Goal: Information Seeking & Learning: Check status

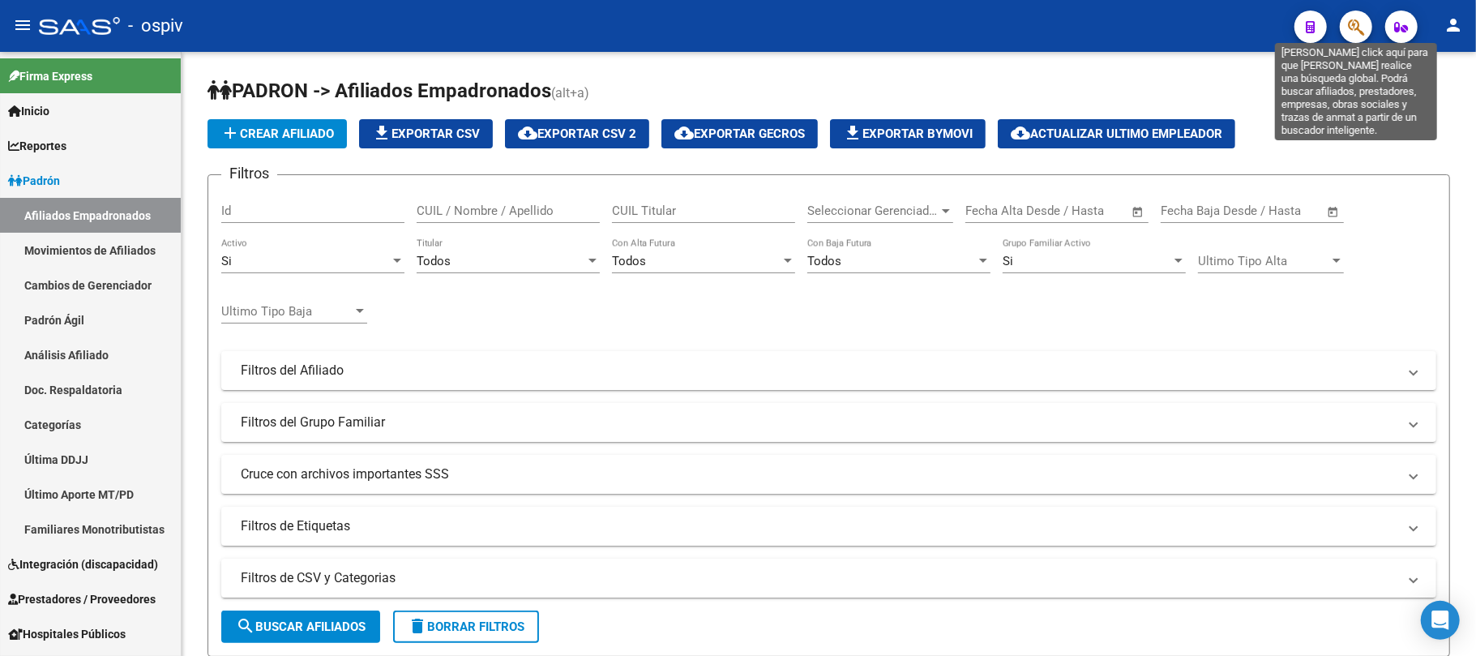
click at [1362, 24] on icon "button" at bounding box center [1356, 27] width 16 height 19
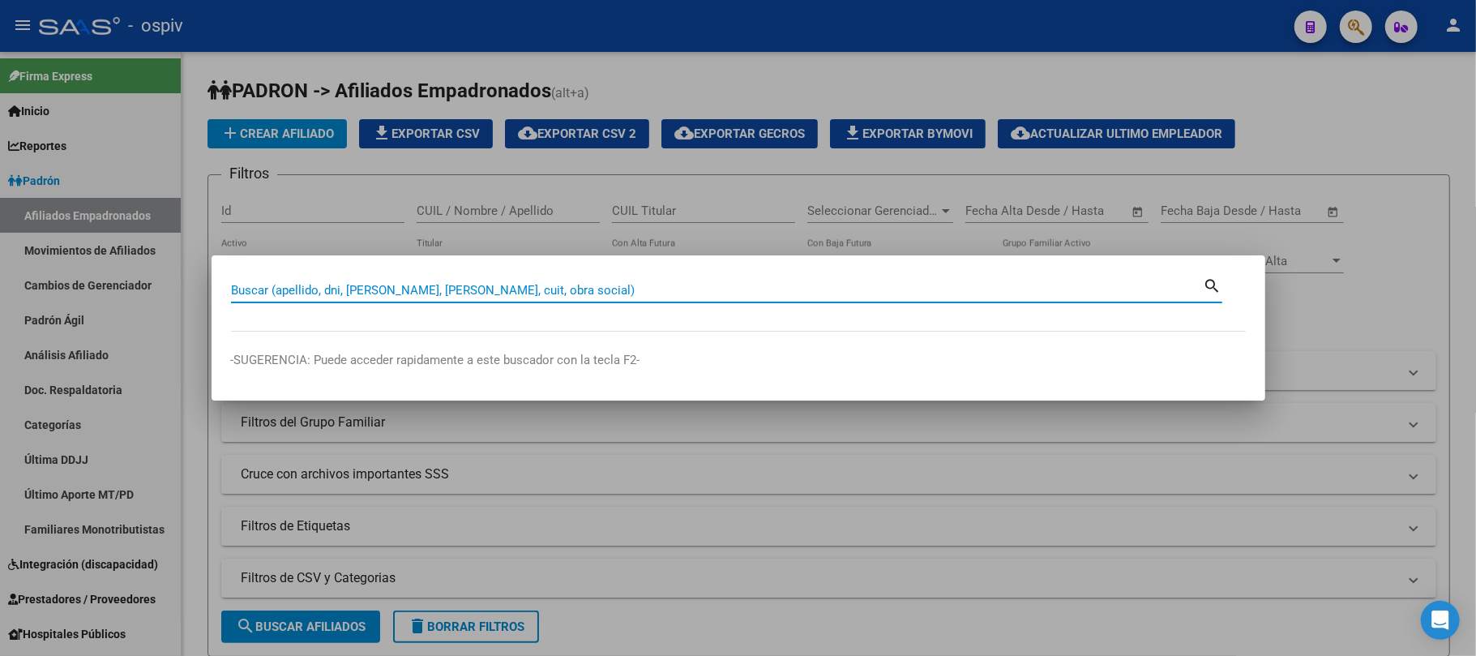
paste input "12893210"
type input "12893210"
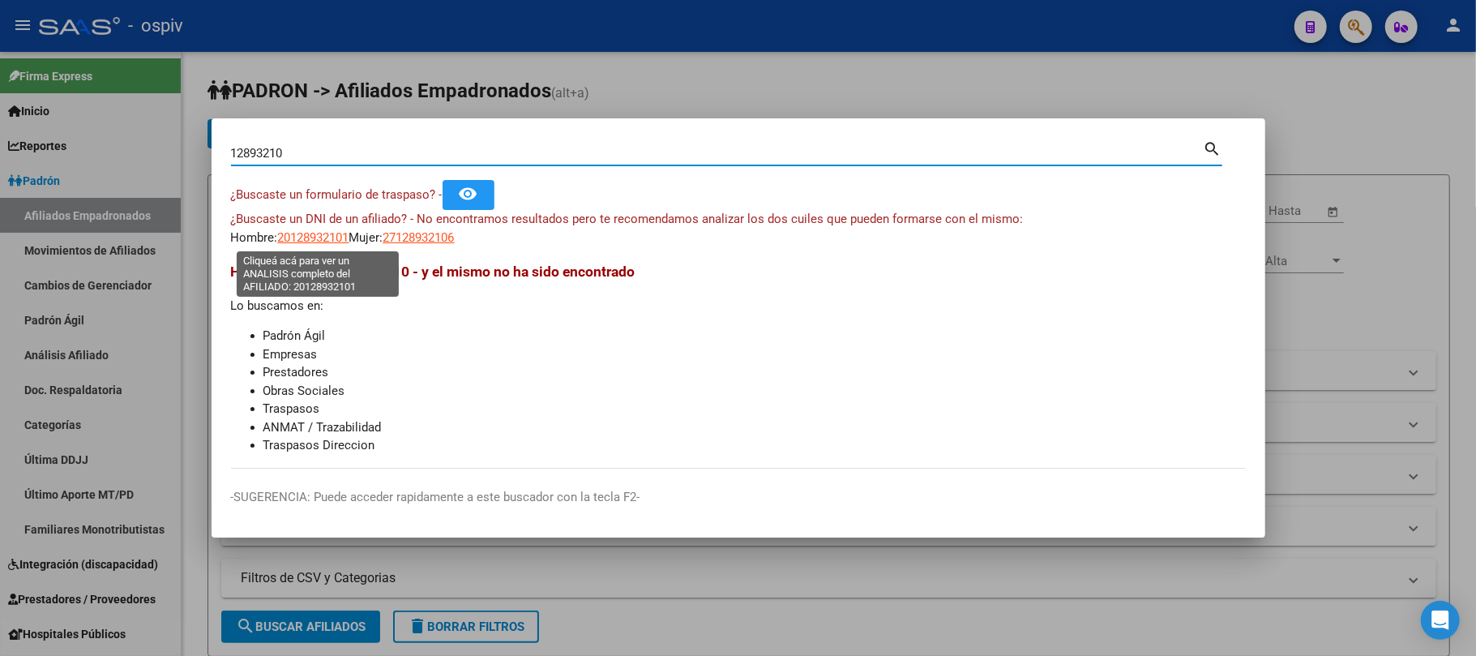
click at [318, 238] on span "20128932101" at bounding box center [313, 237] width 71 height 15
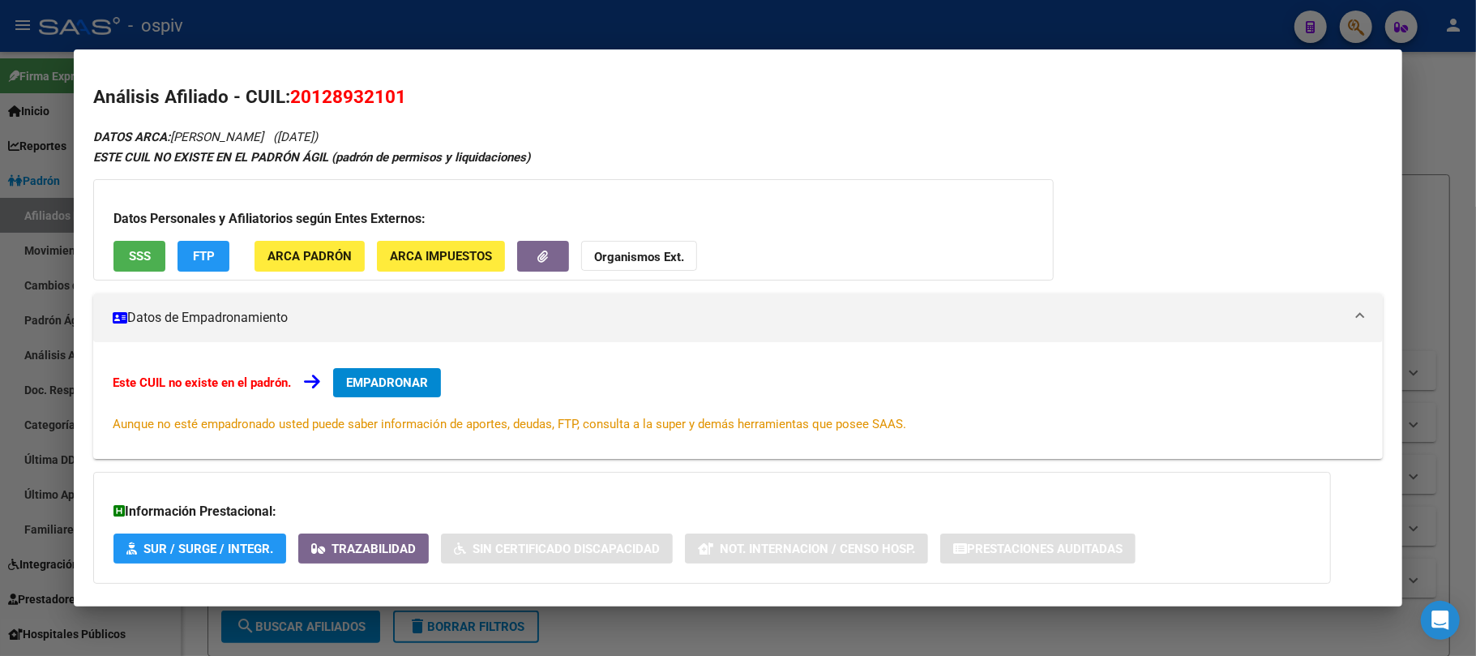
click at [129, 256] on span "SSS" at bounding box center [140, 257] width 22 height 15
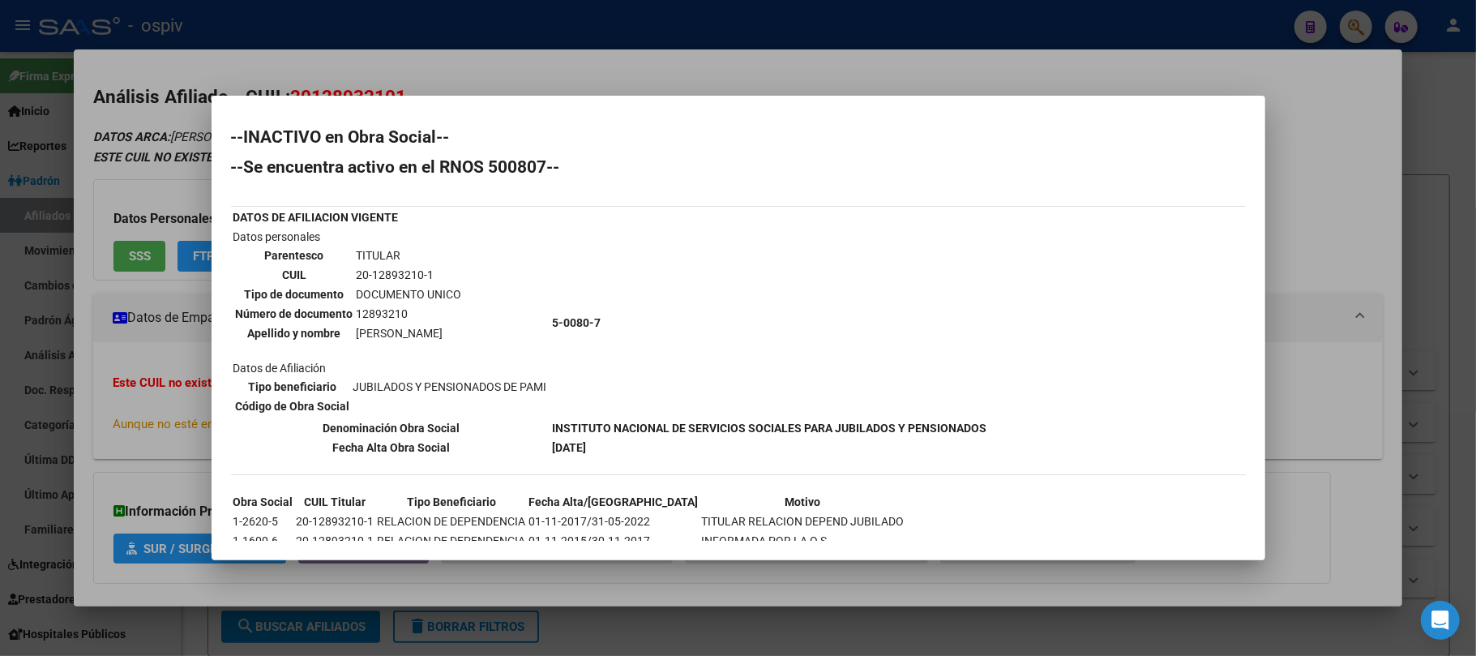
click at [419, 24] on div at bounding box center [738, 328] width 1476 height 656
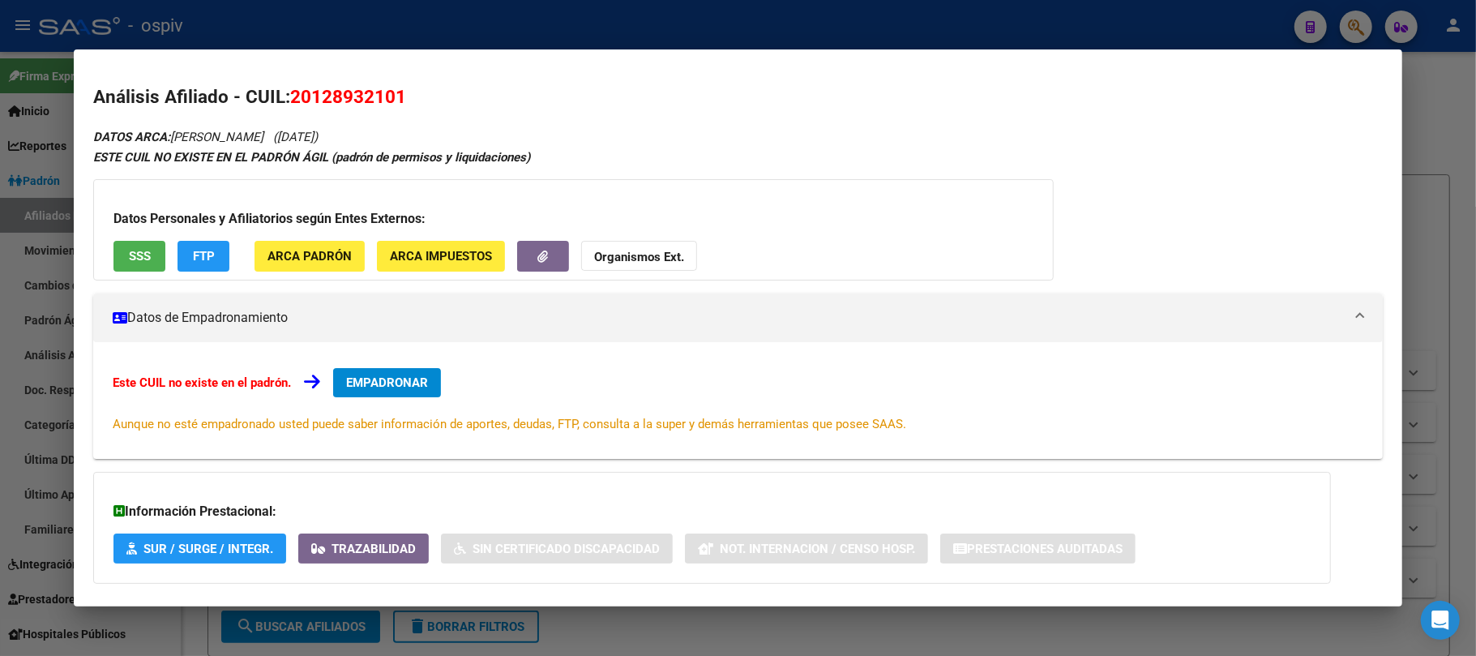
click at [357, 28] on div at bounding box center [738, 328] width 1476 height 656
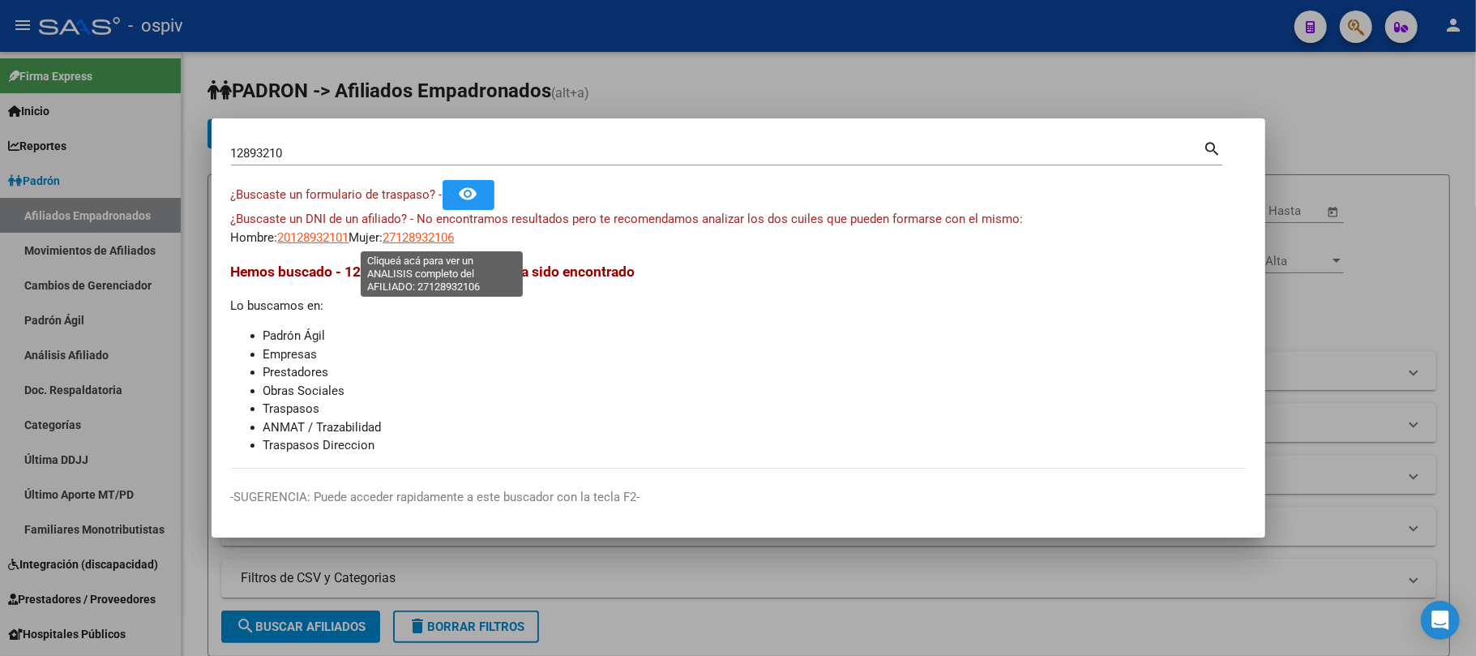
click at [441, 238] on span "27128932106" at bounding box center [418, 237] width 71 height 15
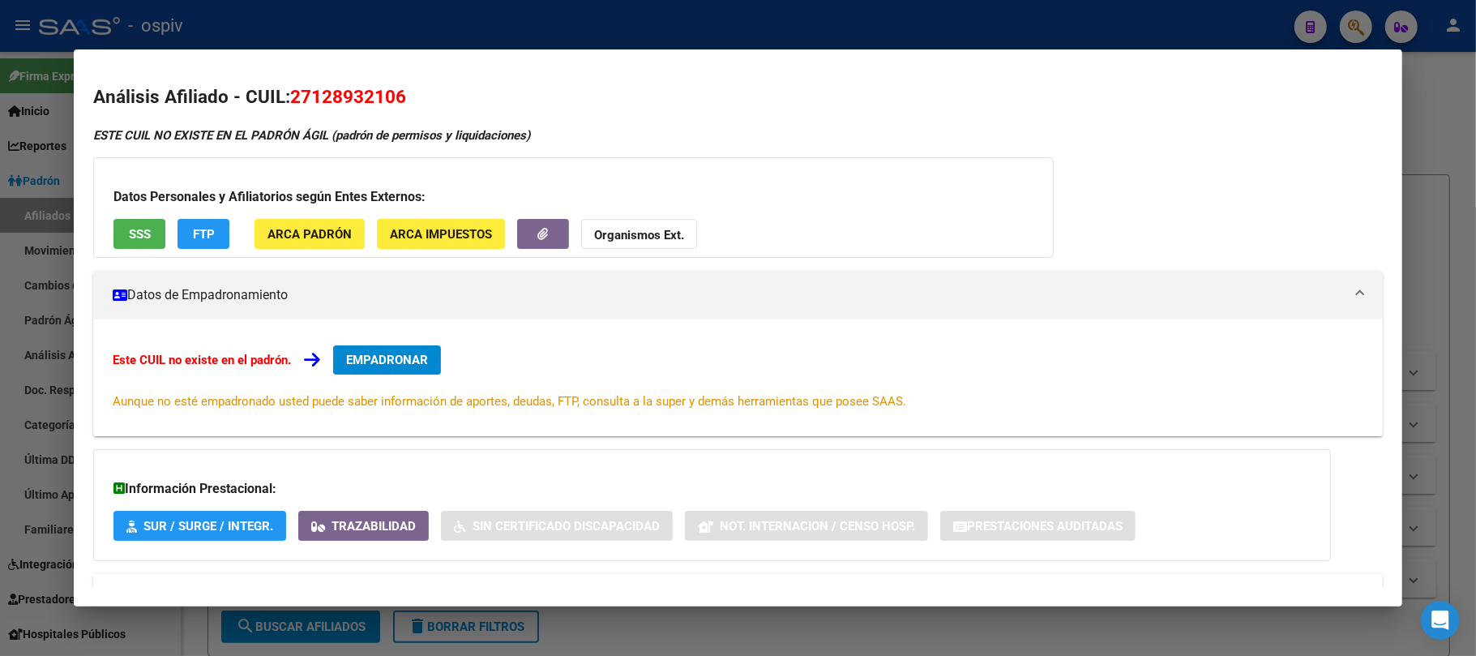
click at [471, 19] on div at bounding box center [738, 328] width 1476 height 656
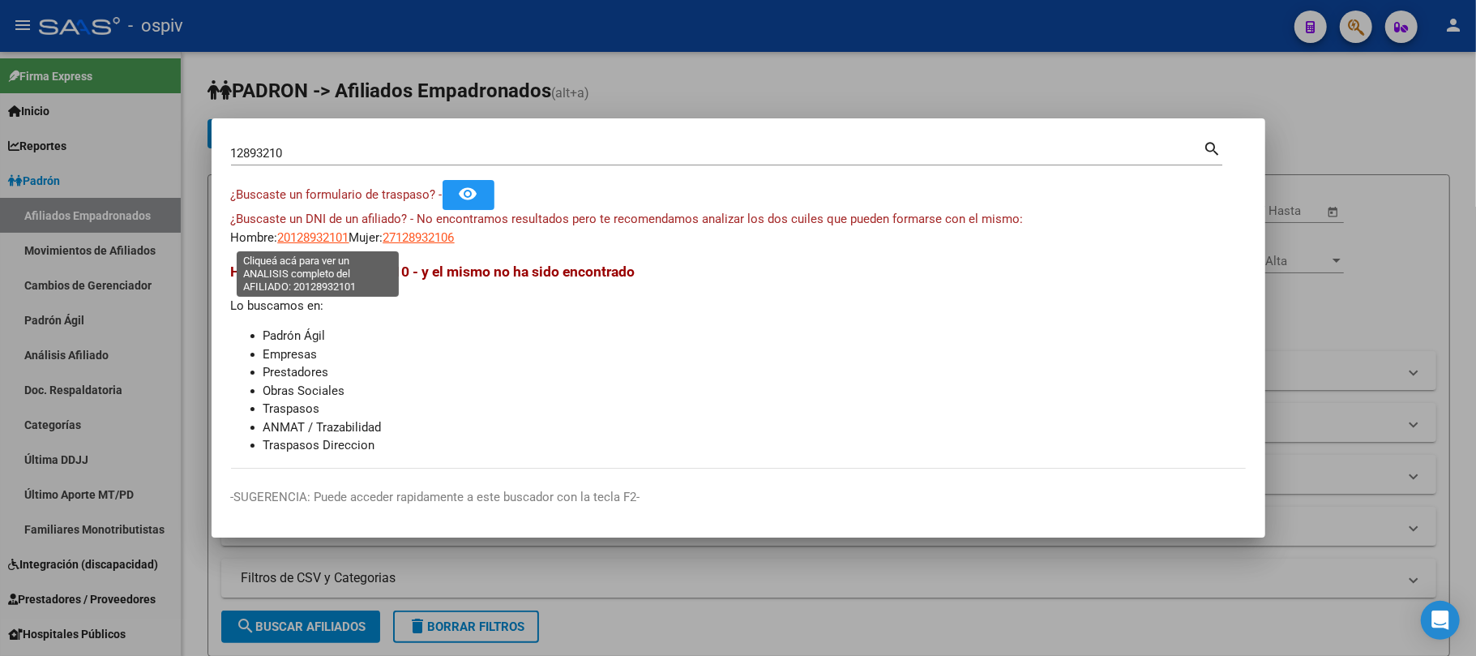
click at [312, 240] on span "20128932101" at bounding box center [313, 237] width 71 height 15
type textarea "20128932101"
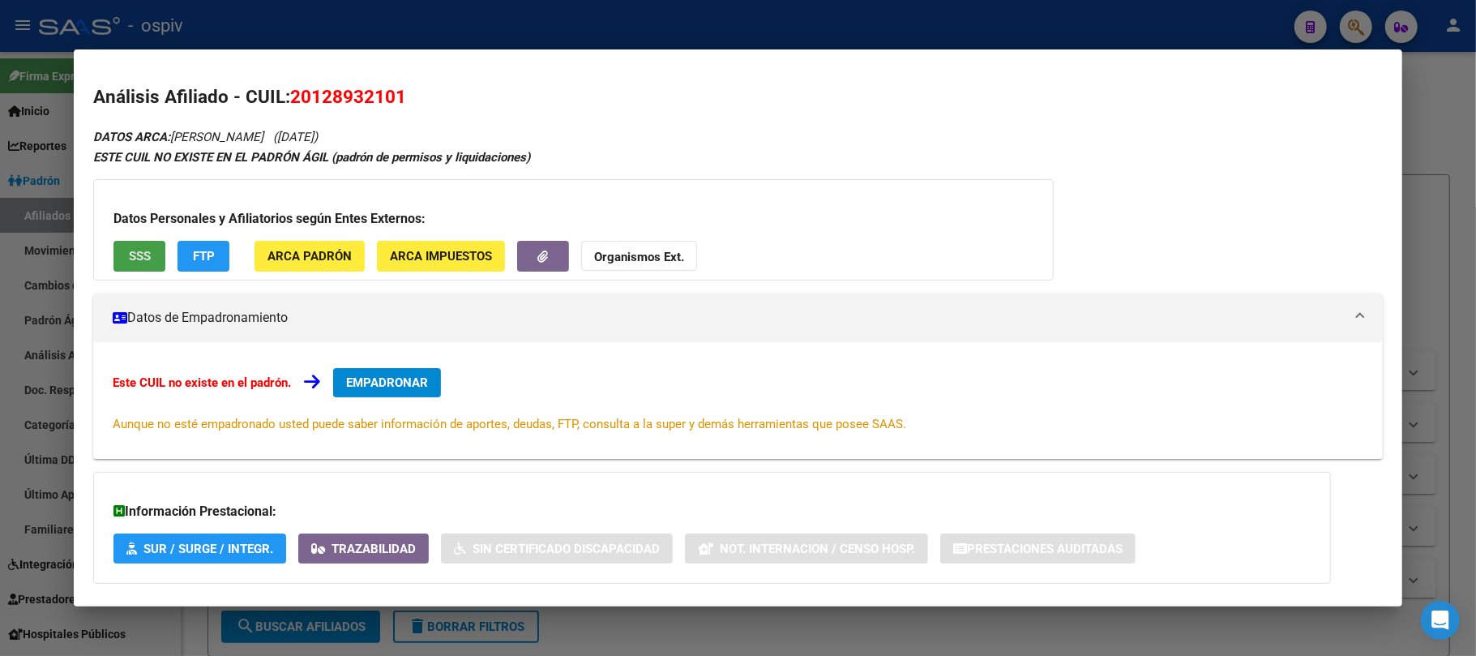
click at [150, 257] on span "SSS" at bounding box center [140, 257] width 22 height 15
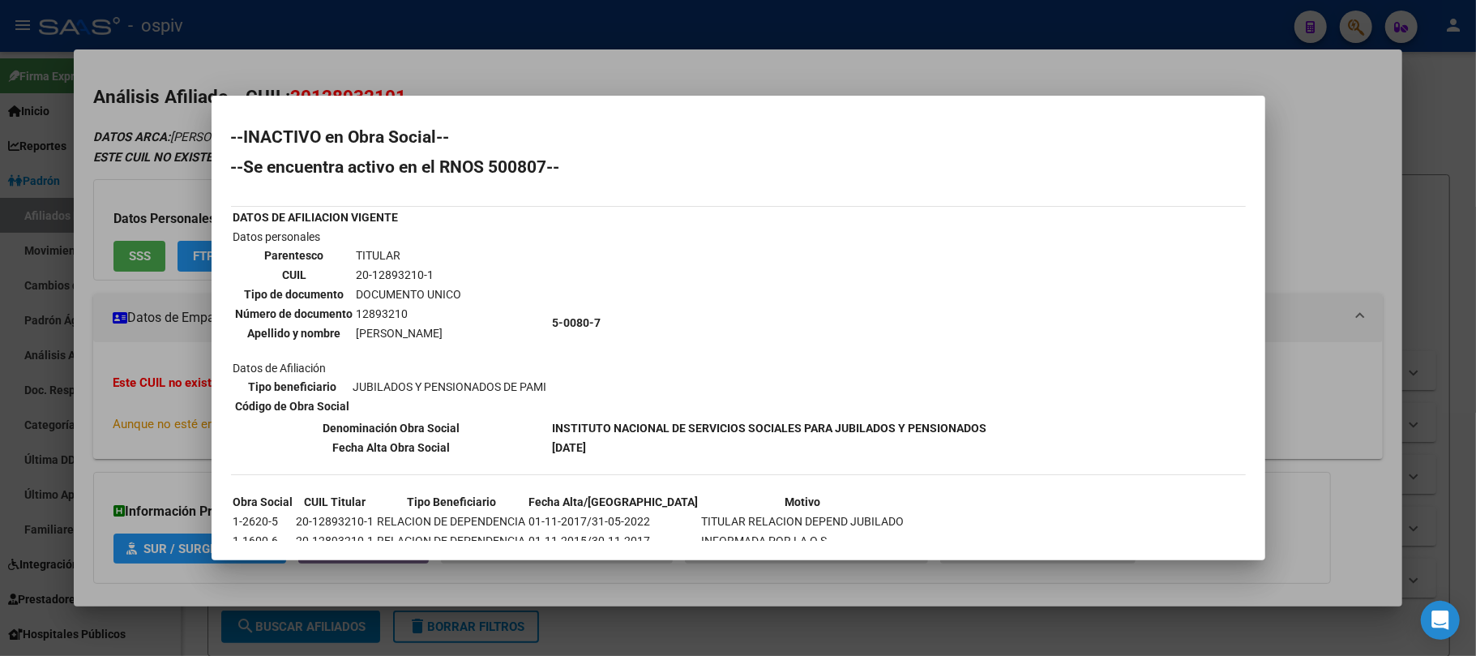
click at [386, 306] on td "12893210" at bounding box center [409, 314] width 107 height 18
copy td "12893210"
